Goal: Find specific page/section: Find specific page/section

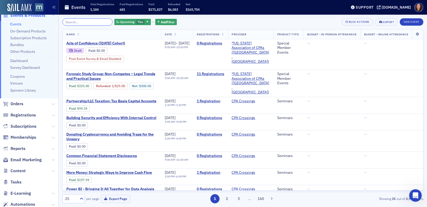
scroll to position [101, 0]
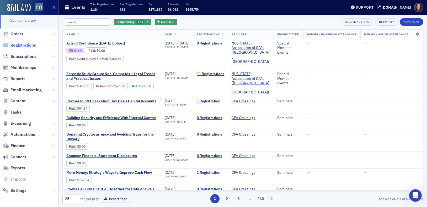
click at [29, 45] on span "Registrations" at bounding box center [22, 45] width 25 height 6
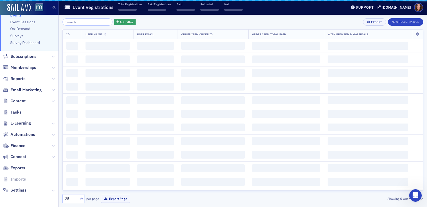
scroll to position [62, 0]
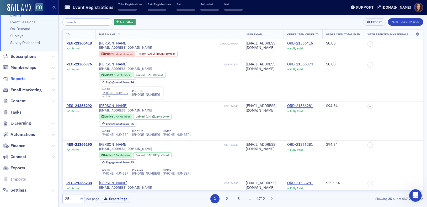
click at [23, 80] on span "Reports" at bounding box center [17, 79] width 15 height 6
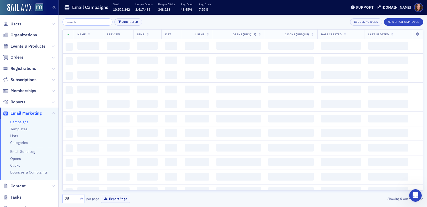
scroll to position [85, 0]
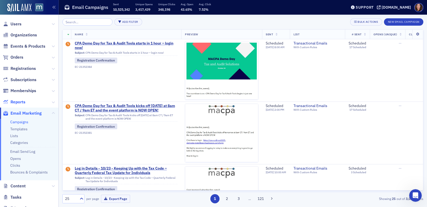
click at [22, 101] on span "Reports" at bounding box center [17, 102] width 15 height 6
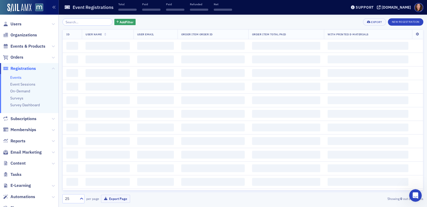
scroll to position [33, 0]
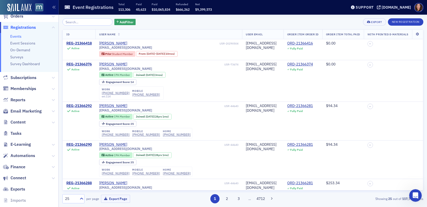
scroll to position [40, 0]
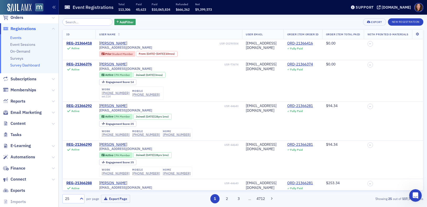
click at [28, 66] on link "Survey Dashboard" at bounding box center [25, 65] width 30 height 5
